Goal: Transaction & Acquisition: Subscribe to service/newsletter

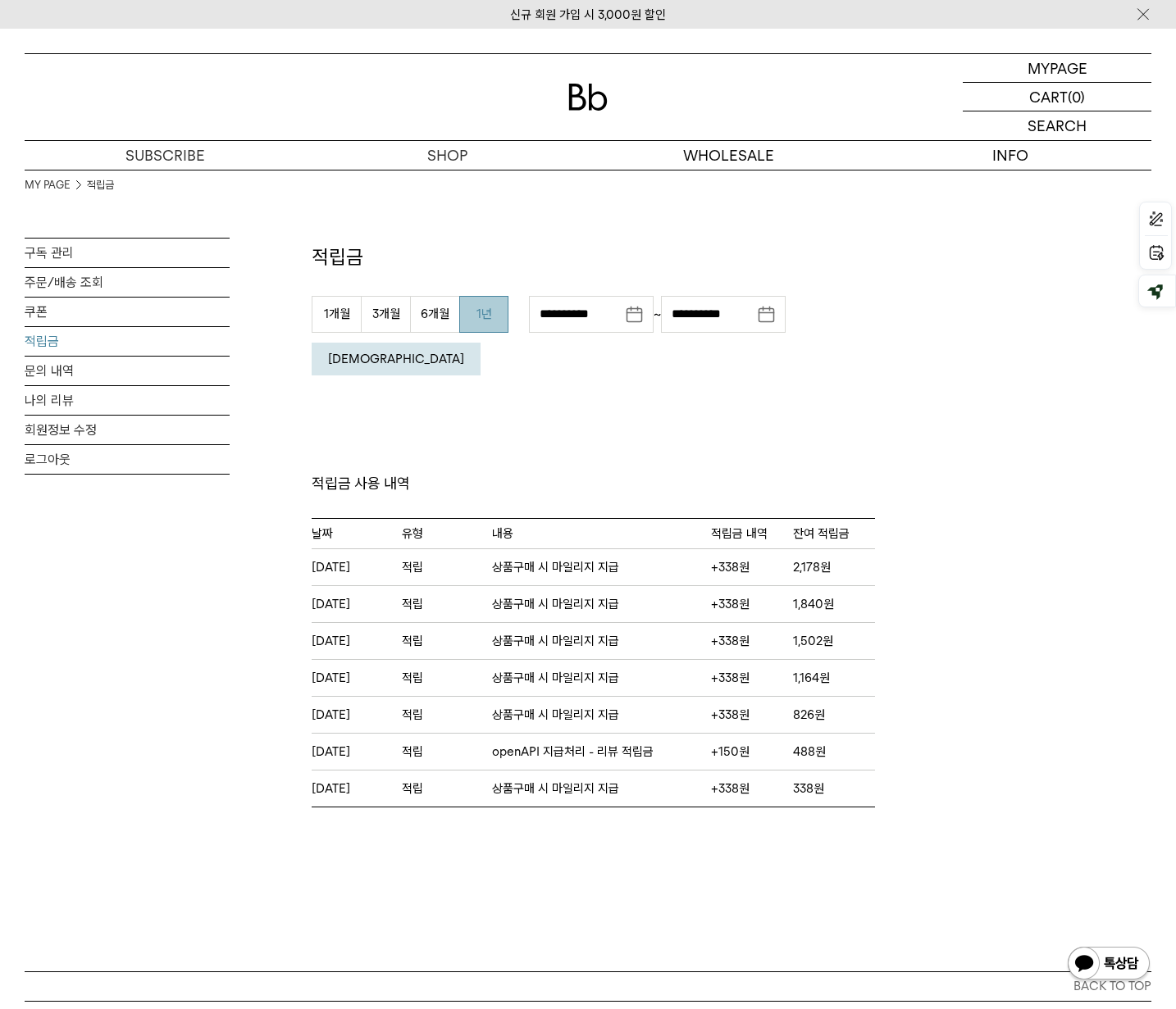
click at [591, 85] on img at bounding box center [588, 97] width 39 height 27
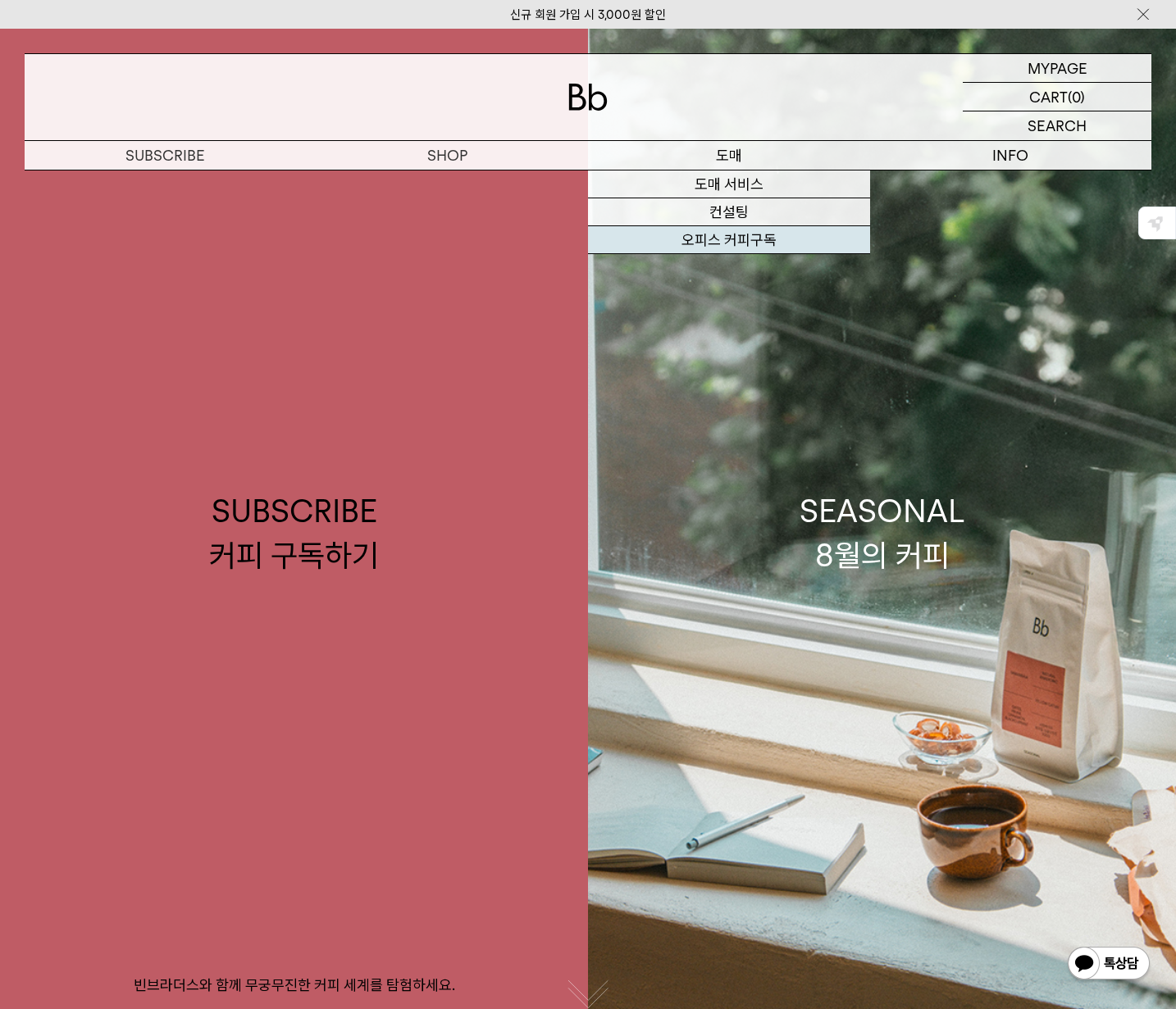
click at [707, 233] on link "오피스 커피구독" at bounding box center [728, 240] width 282 height 28
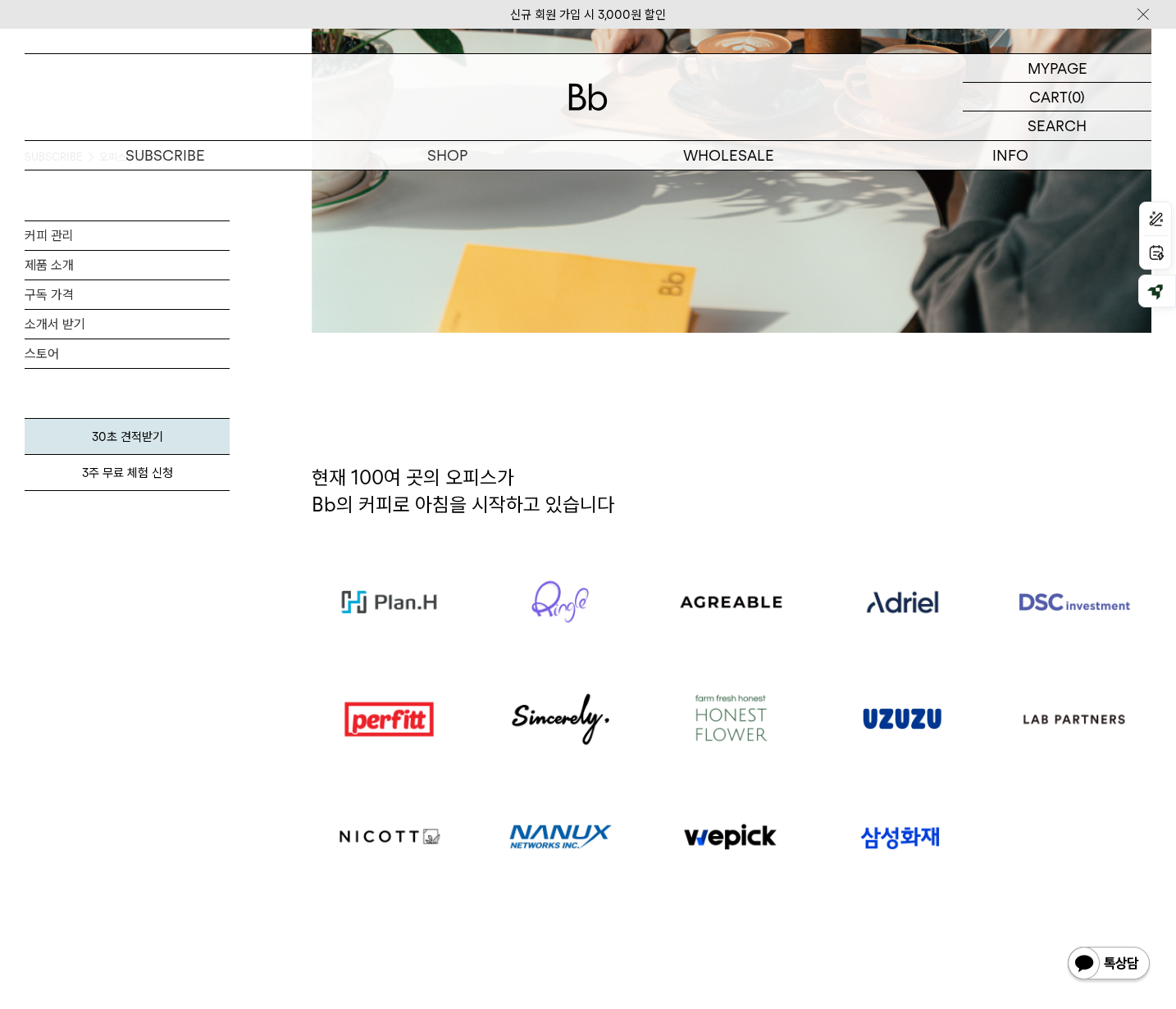
scroll to position [697, 0]
click at [122, 436] on link "30초 견적받기" at bounding box center [127, 436] width 205 height 37
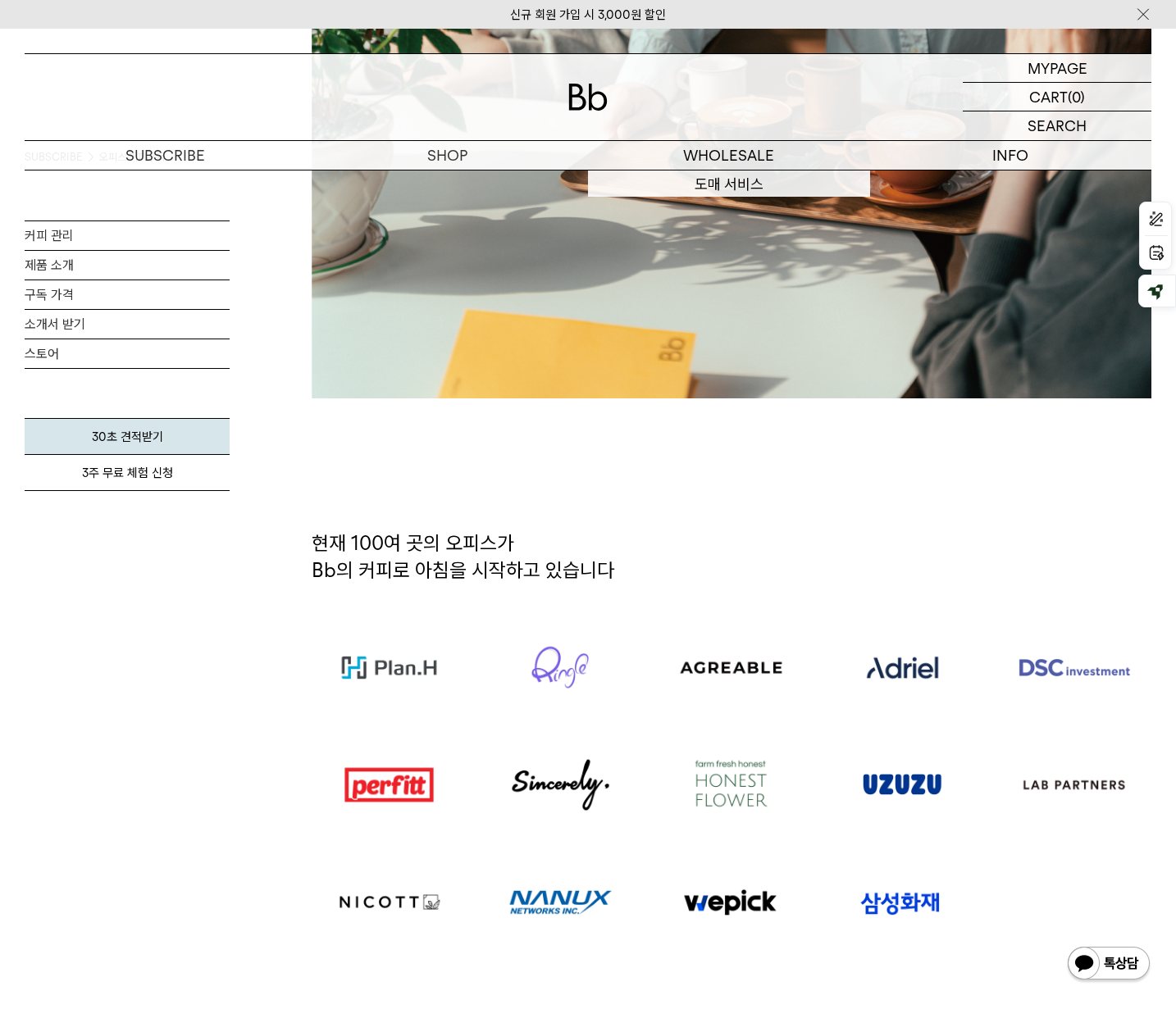
scroll to position [545, 0]
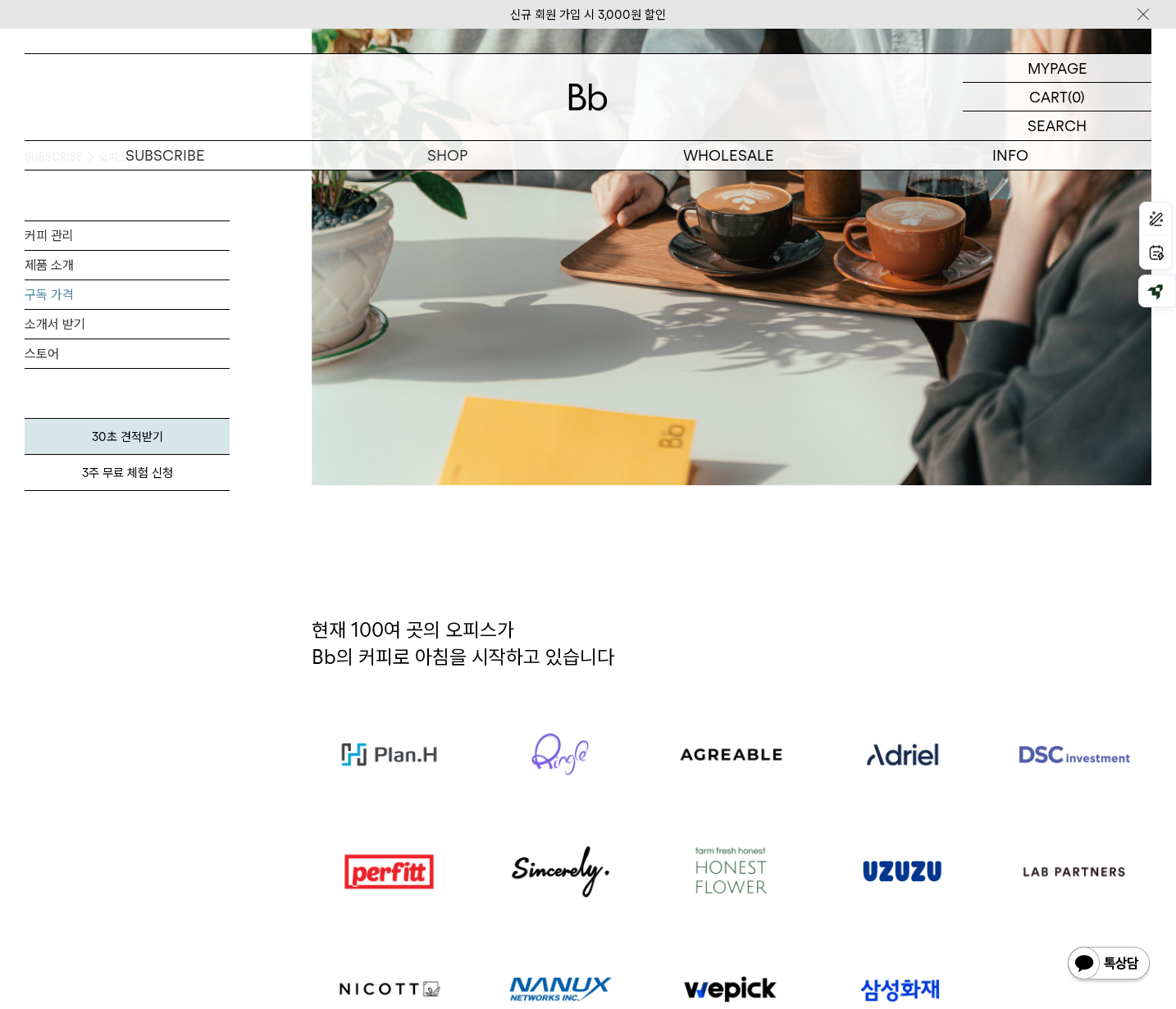
click at [67, 298] on link "구독 가격" at bounding box center [127, 295] width 205 height 29
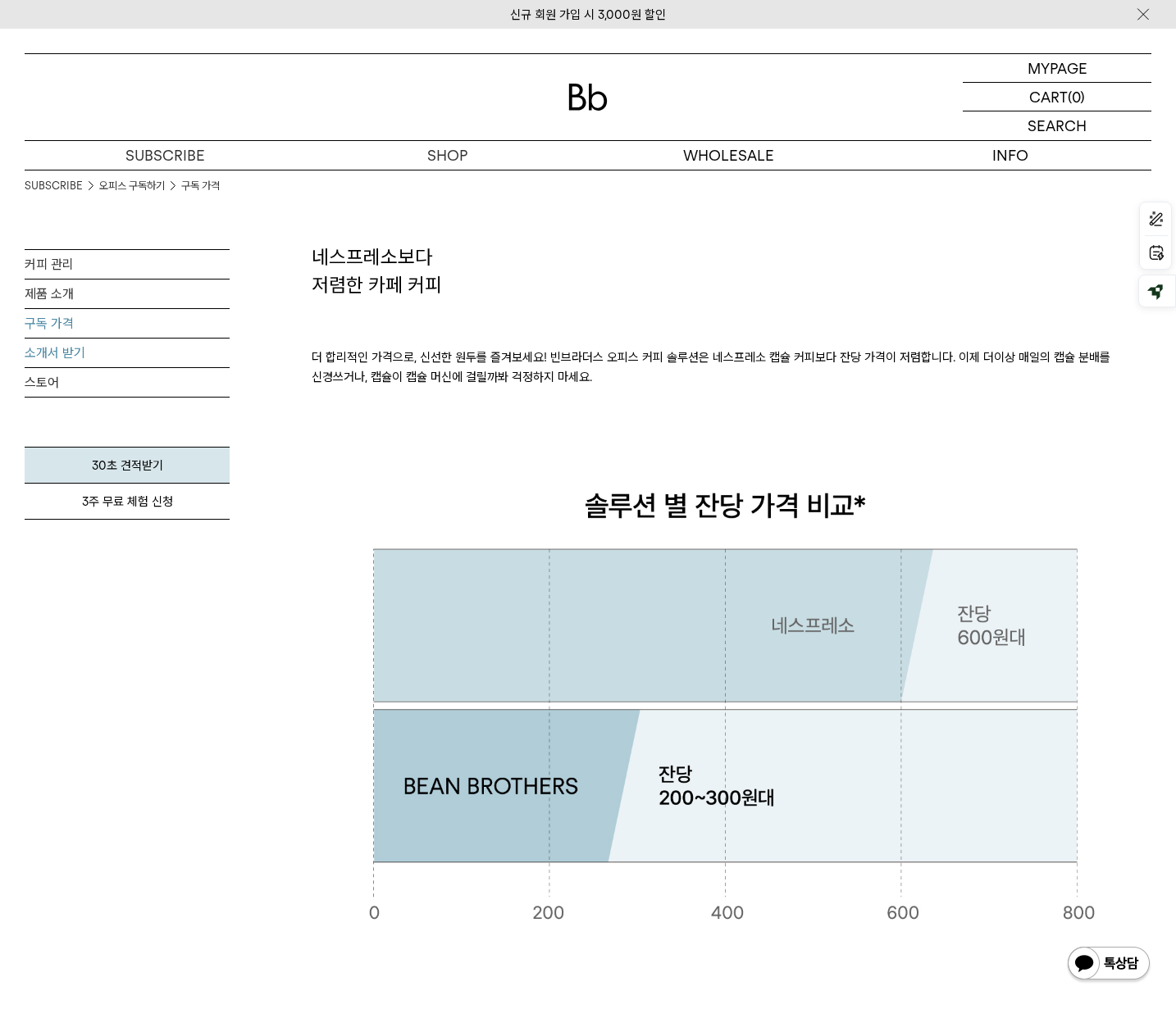
click at [83, 349] on link "소개서 받기" at bounding box center [127, 353] width 205 height 29
click at [127, 295] on link "제품 소개" at bounding box center [127, 294] width 205 height 29
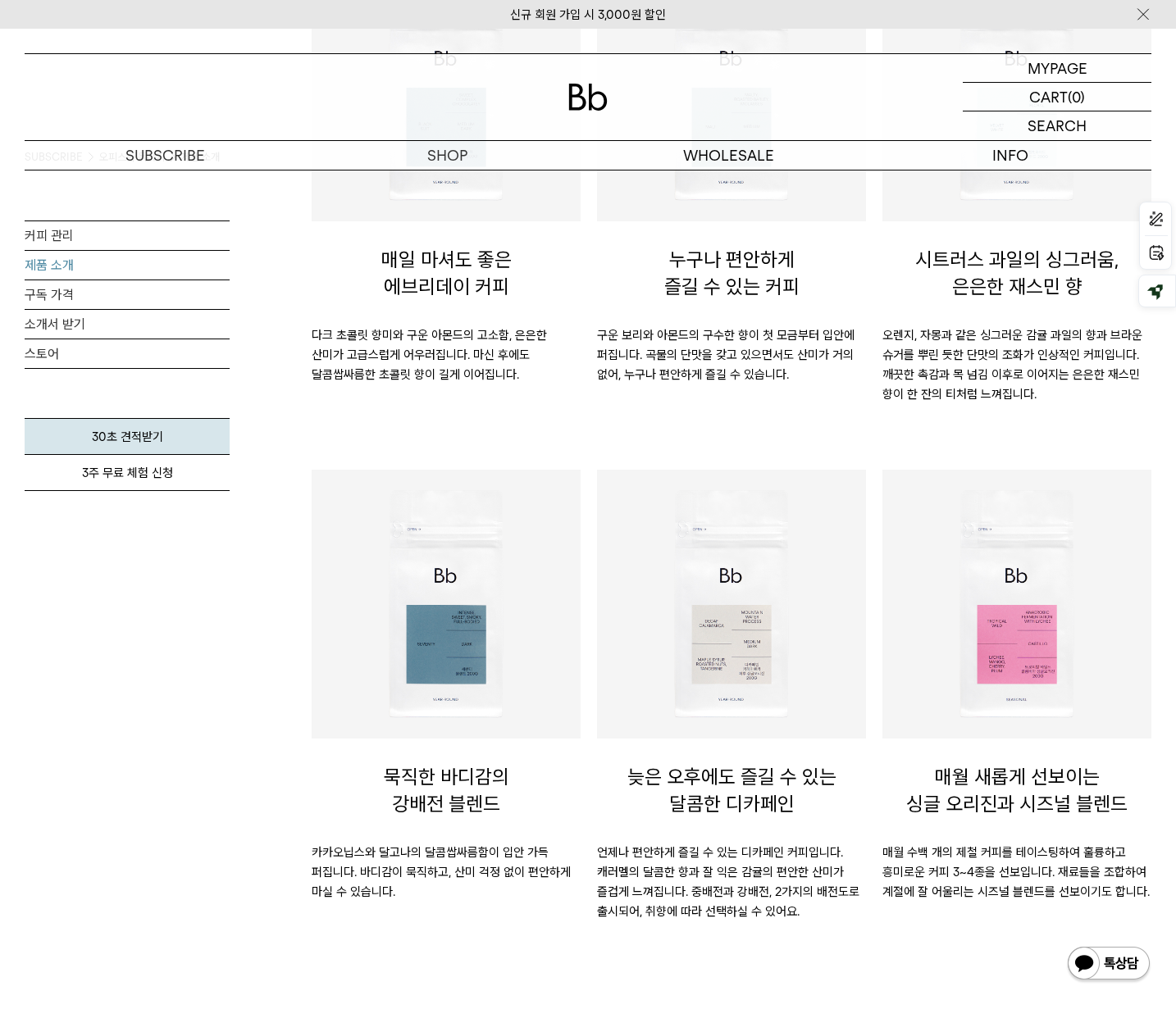
scroll to position [423, 0]
